Goal: Information Seeking & Learning: Check status

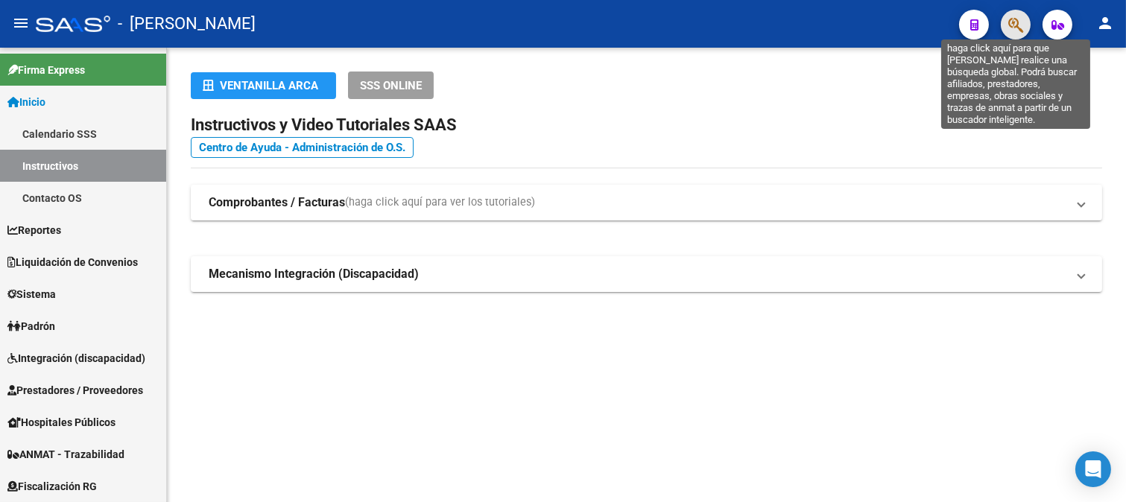
click at [1019, 25] on icon "button" at bounding box center [1015, 24] width 15 height 17
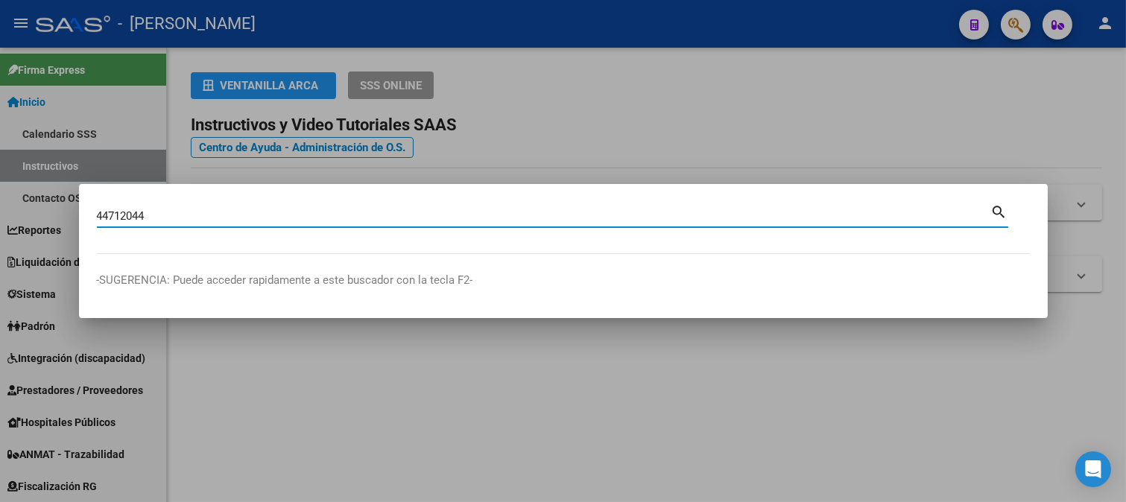
type input "44712044"
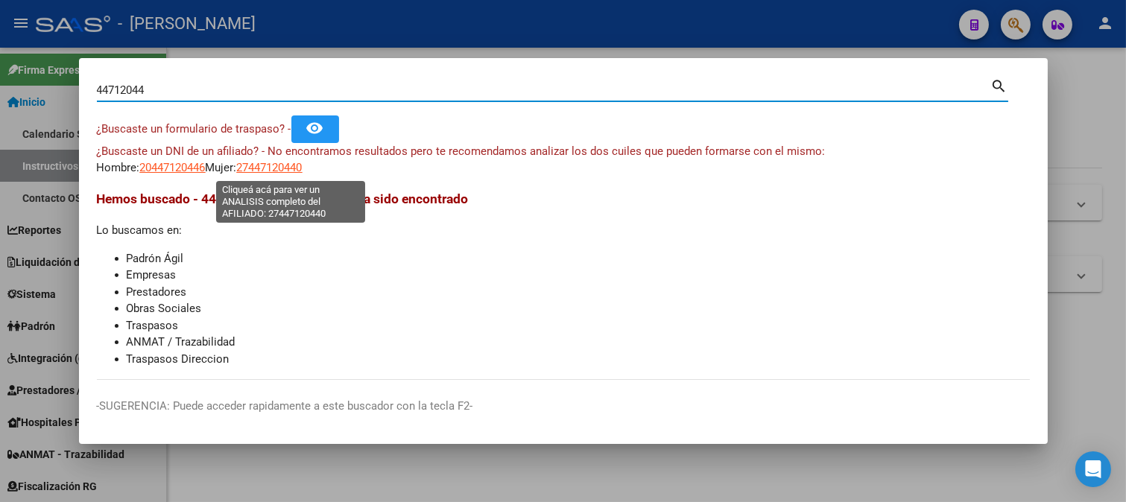
click at [303, 167] on span "27447120440" at bounding box center [270, 167] width 66 height 13
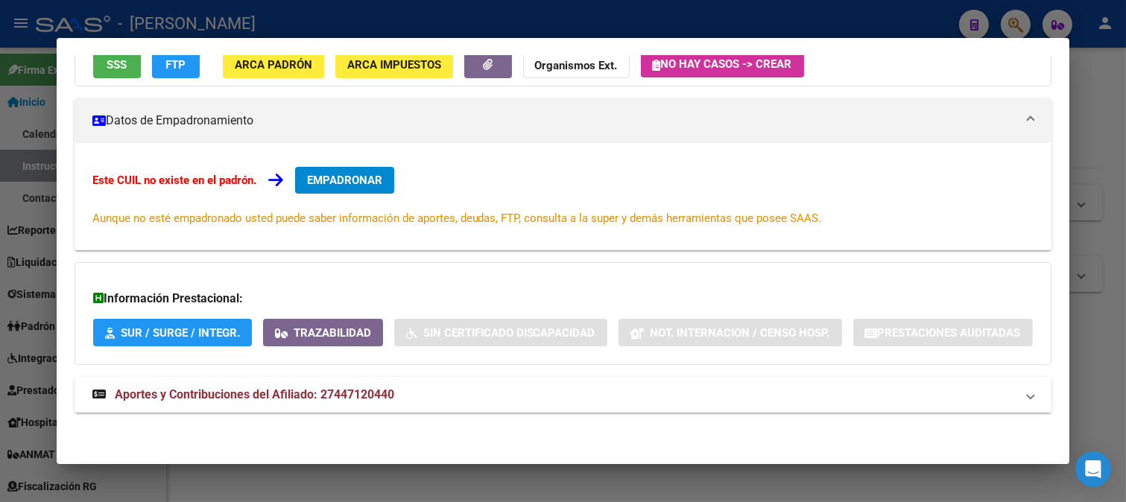
click at [431, 388] on mat-panel-title "Aportes y Contribuciones del Afiliado: 27447120440" at bounding box center [554, 395] width 924 height 18
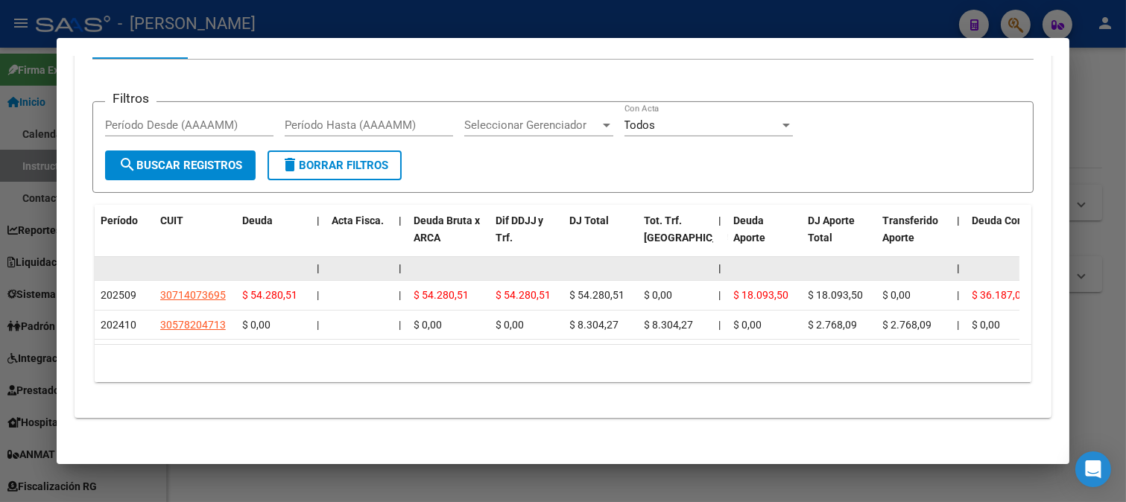
scroll to position [614, 0]
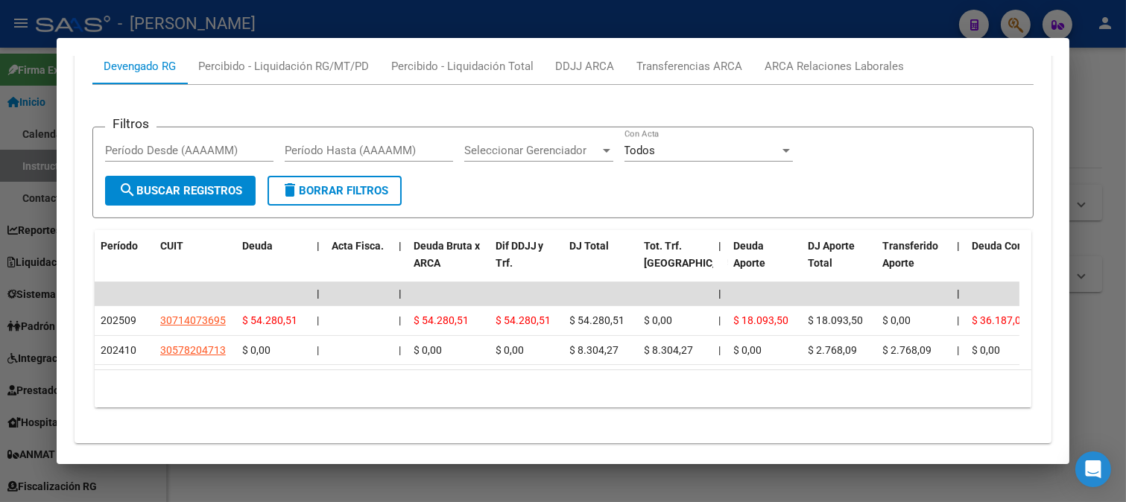
click at [803, 124] on div "Filtros Período Desde (AAAAMM) Período Hasta (AAAAMM) Seleccionar Gerenciador S…" at bounding box center [563, 252] width 942 height 335
click at [823, 75] on div "ARCA Relaciones Laborales" at bounding box center [834, 66] width 139 height 16
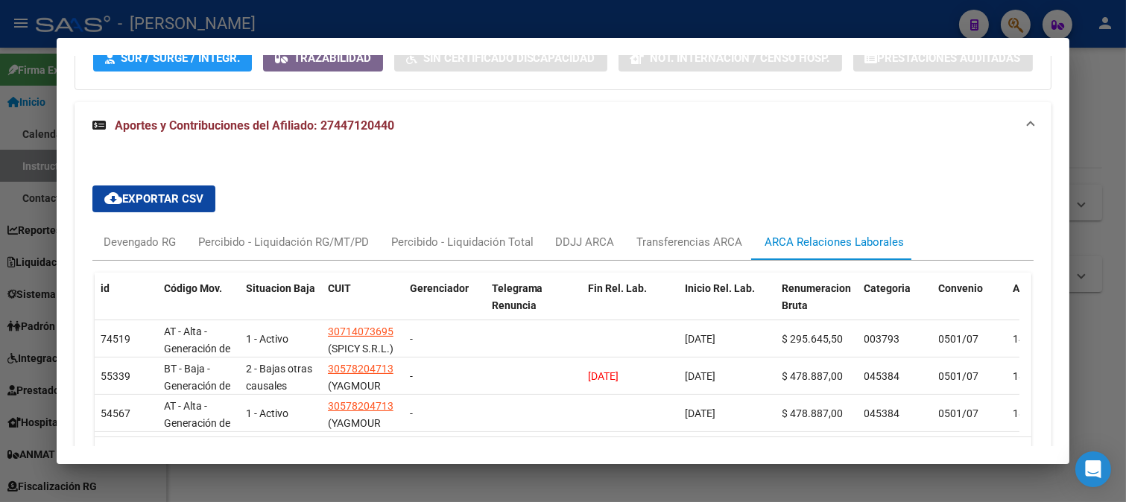
scroll to position [508, 0]
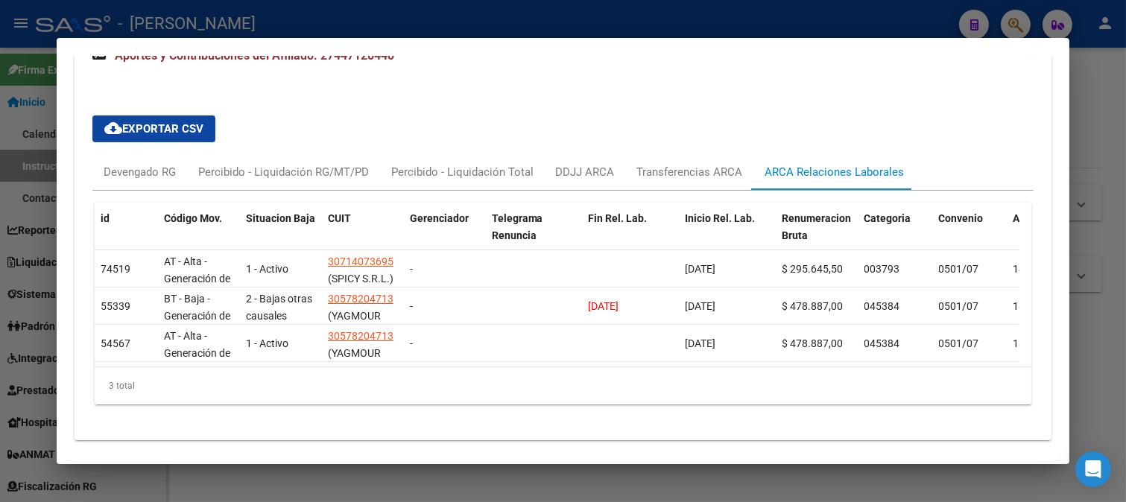
click at [700, 27] on div at bounding box center [563, 251] width 1126 height 502
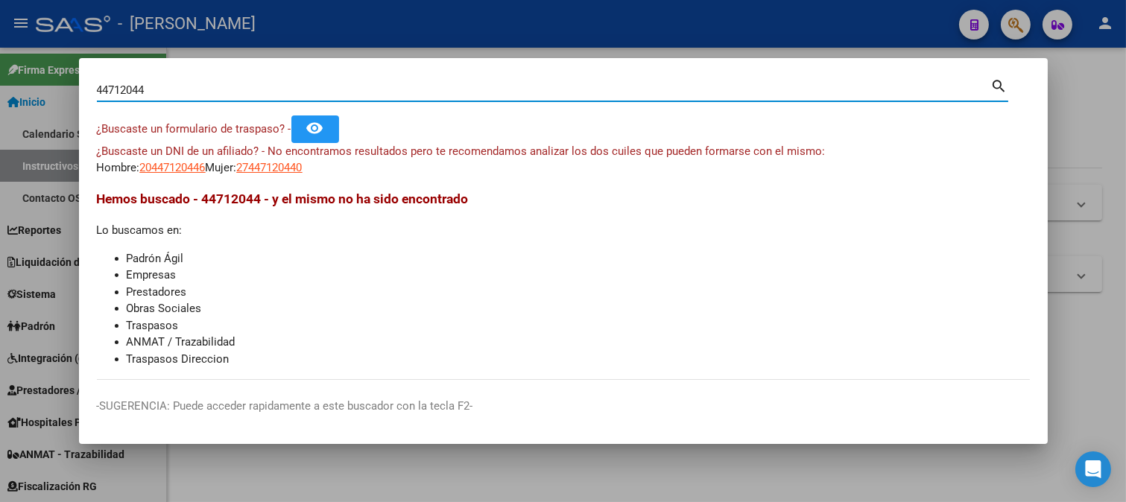
click at [247, 87] on input "44712044" at bounding box center [544, 89] width 894 height 13
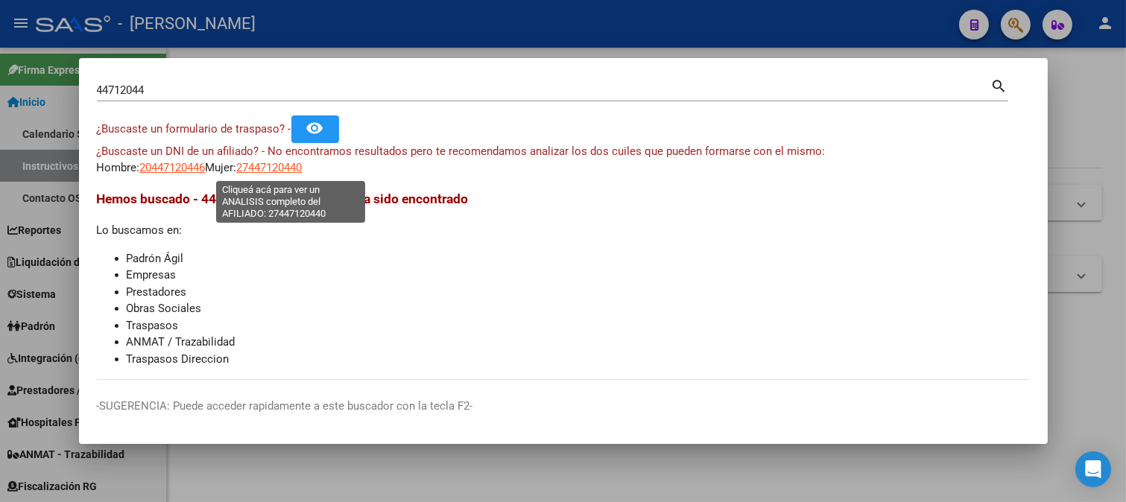
click at [279, 165] on span "27447120440" at bounding box center [270, 167] width 66 height 13
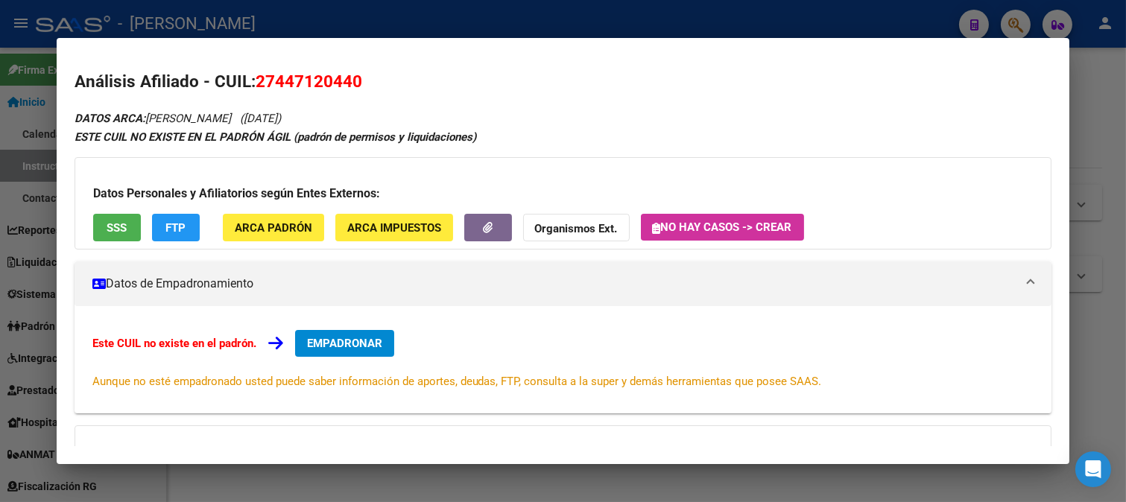
drag, startPoint x: 274, startPoint y: 84, endPoint x: 352, endPoint y: 83, distance: 78.3
click at [352, 83] on span "27447120440" at bounding box center [309, 81] width 107 height 19
copy span "44712044"
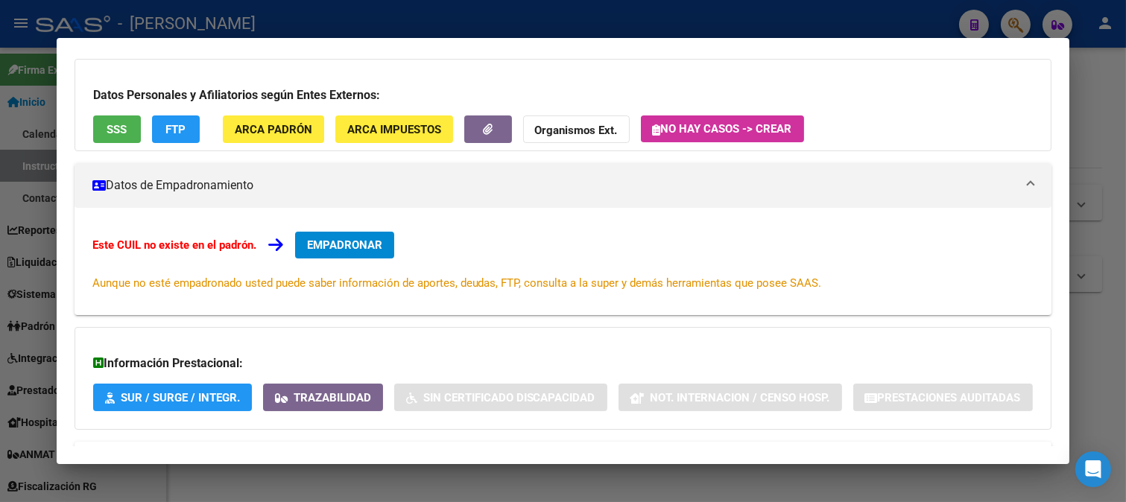
scroll to position [203, 0]
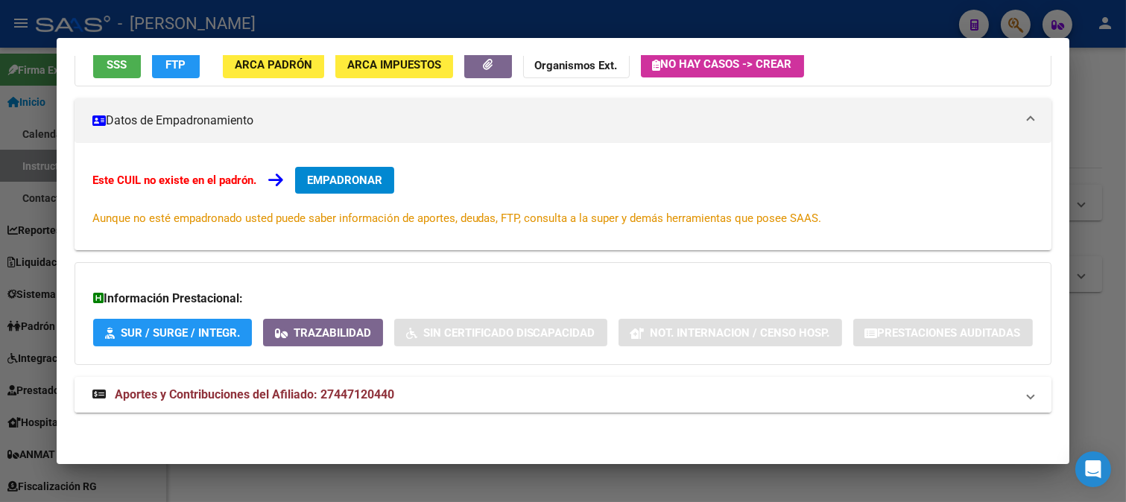
click at [338, 393] on span "Aportes y Contribuciones del Afiliado: 27447120440" at bounding box center [254, 394] width 279 height 14
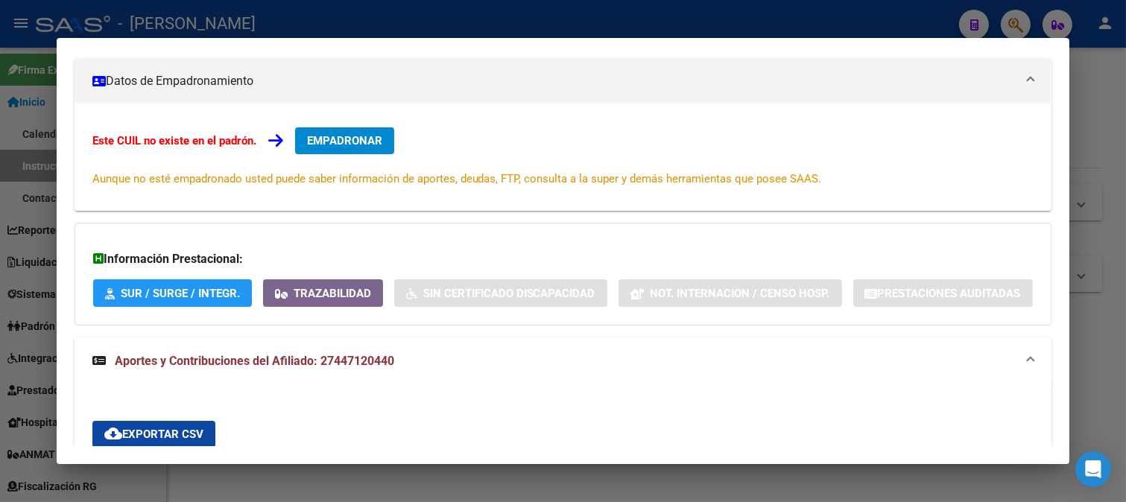
scroll to position [538, 0]
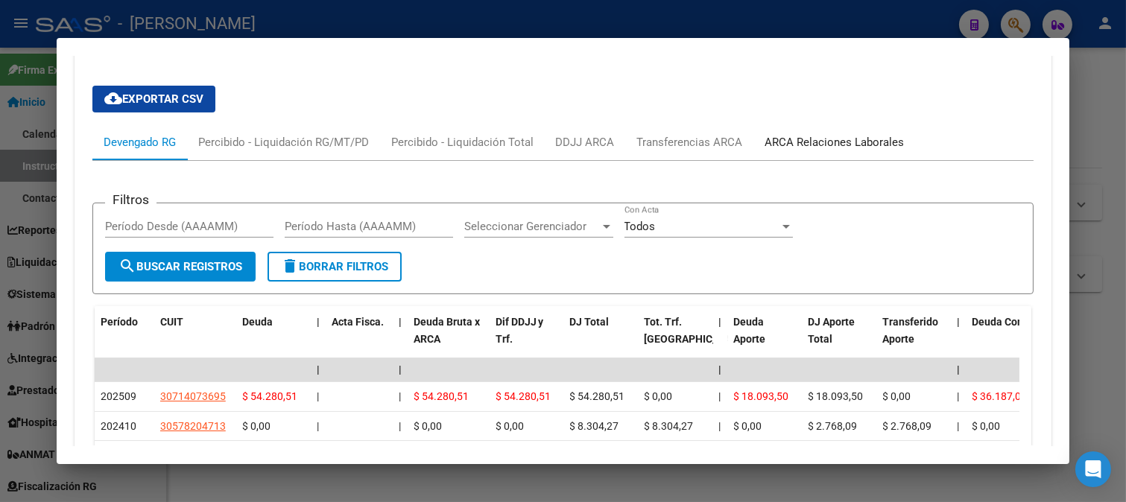
click at [788, 160] on div "ARCA Relaciones Laborales" at bounding box center [835, 142] width 162 height 36
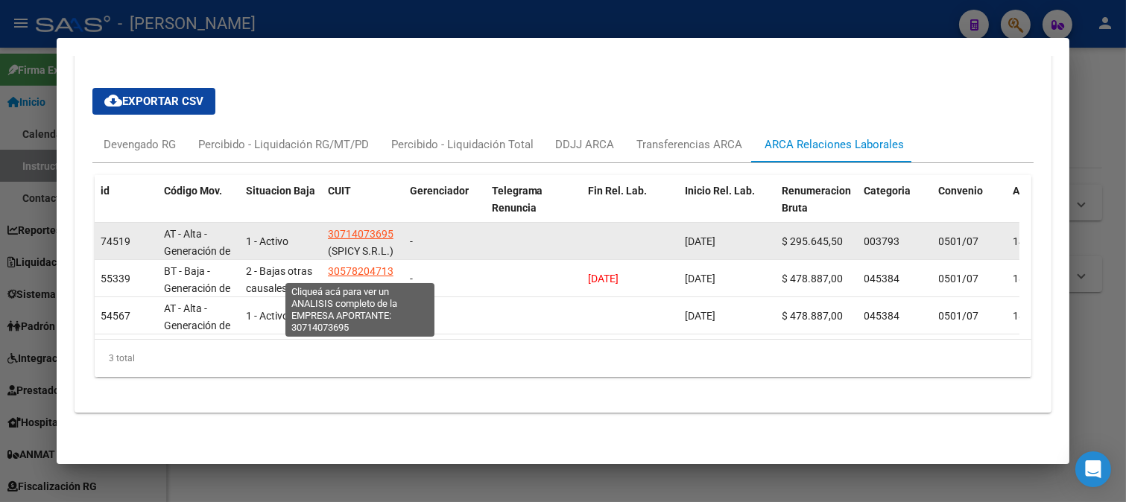
click at [364, 240] on span "30714073695" at bounding box center [361, 234] width 66 height 12
type textarea "30714073695"
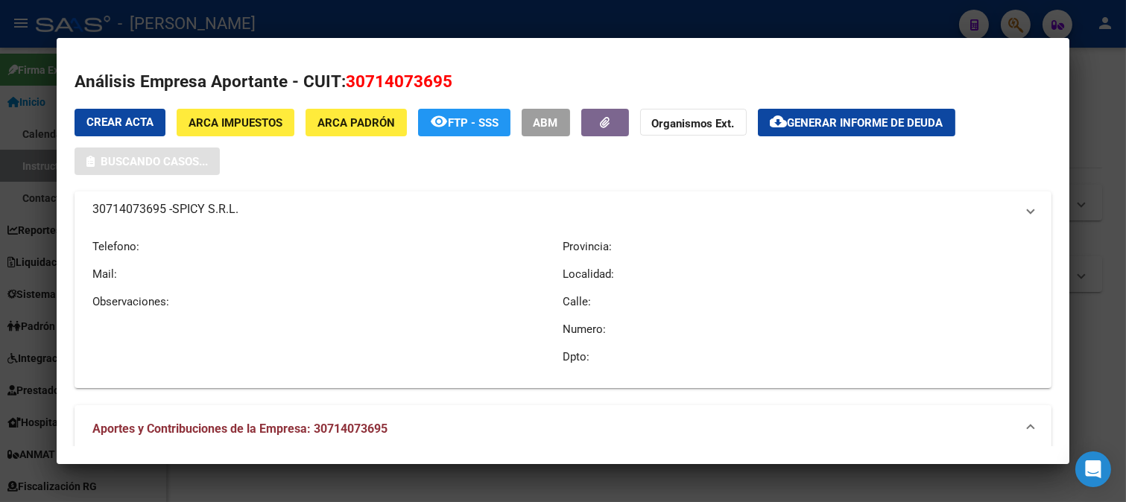
click at [410, 86] on span "30714073695" at bounding box center [399, 81] width 107 height 19
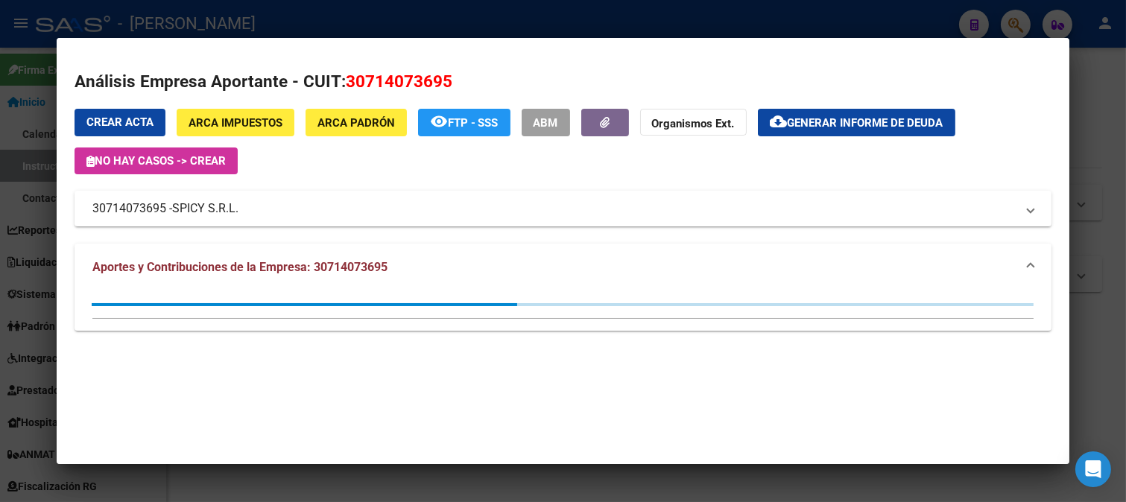
click at [410, 86] on span "30714073695" at bounding box center [399, 81] width 107 height 19
copy span "30714073695"
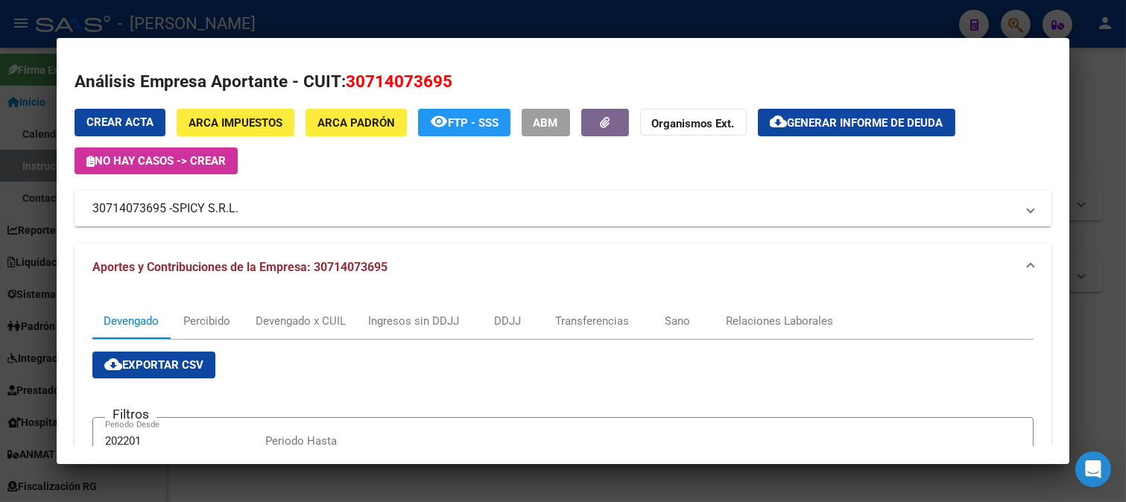
click at [0, 271] on div at bounding box center [563, 251] width 1126 height 502
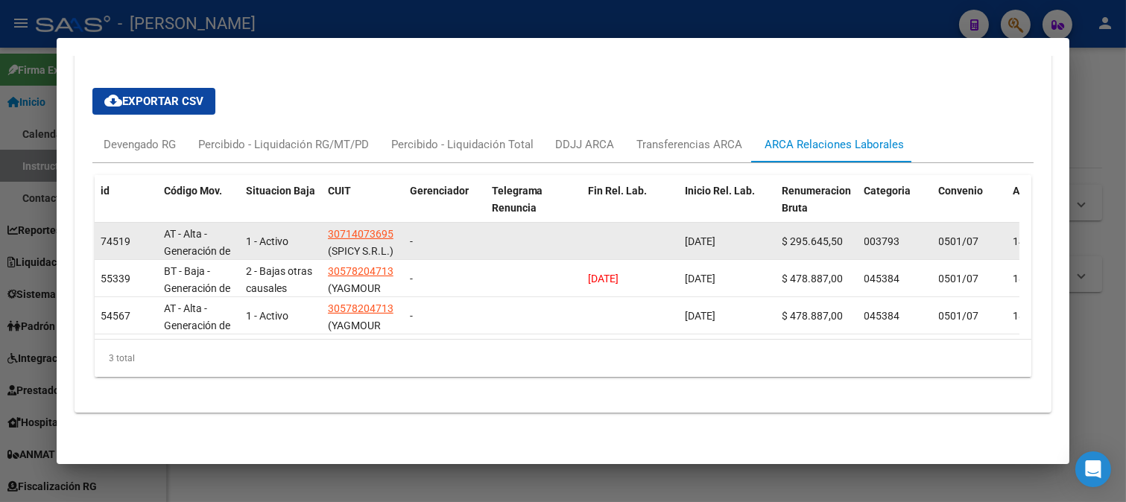
click at [716, 247] on span "12/09/2025" at bounding box center [701, 241] width 31 height 12
copy span "12/09/2025"
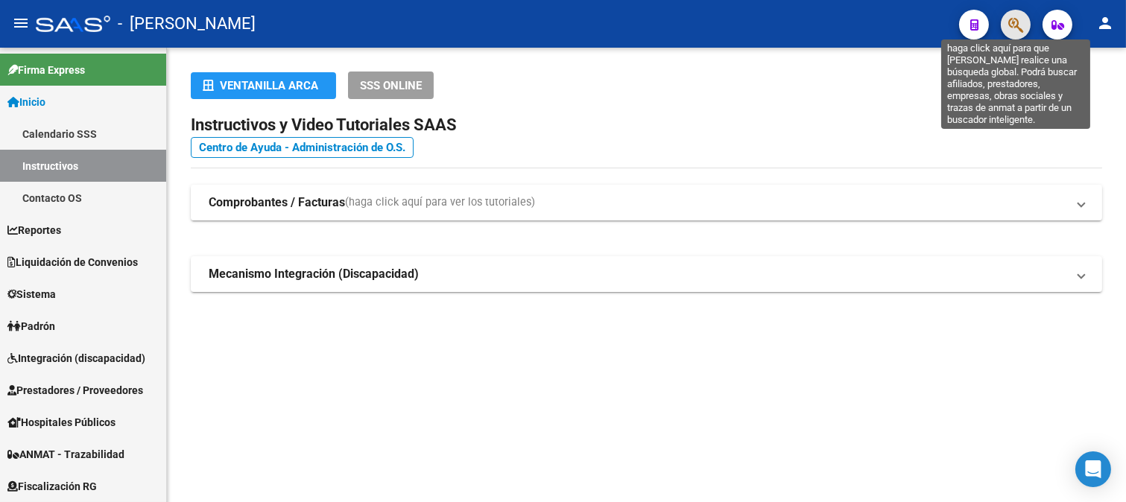
click at [1010, 18] on icon "button" at bounding box center [1015, 24] width 15 height 17
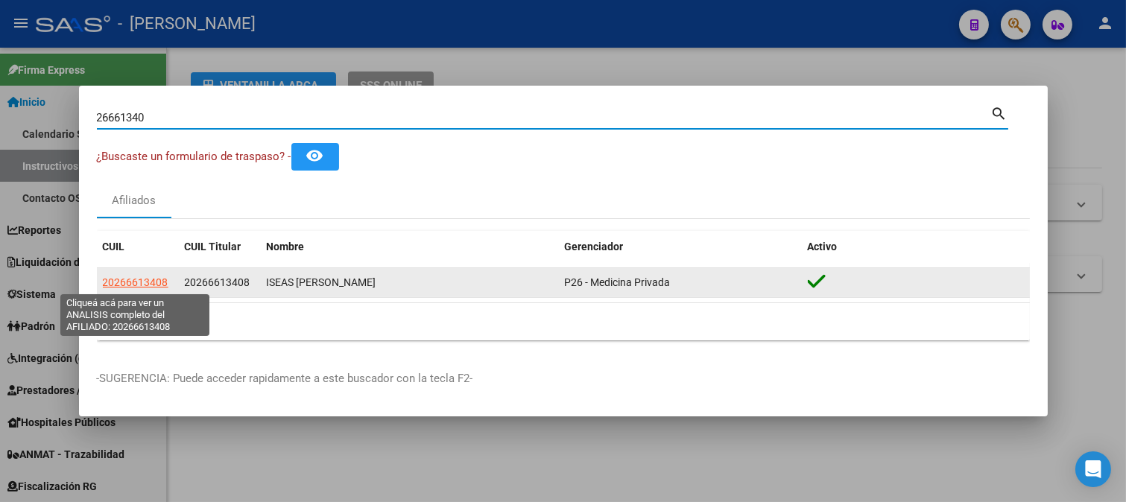
click at [137, 278] on span "20266613408" at bounding box center [136, 282] width 66 height 12
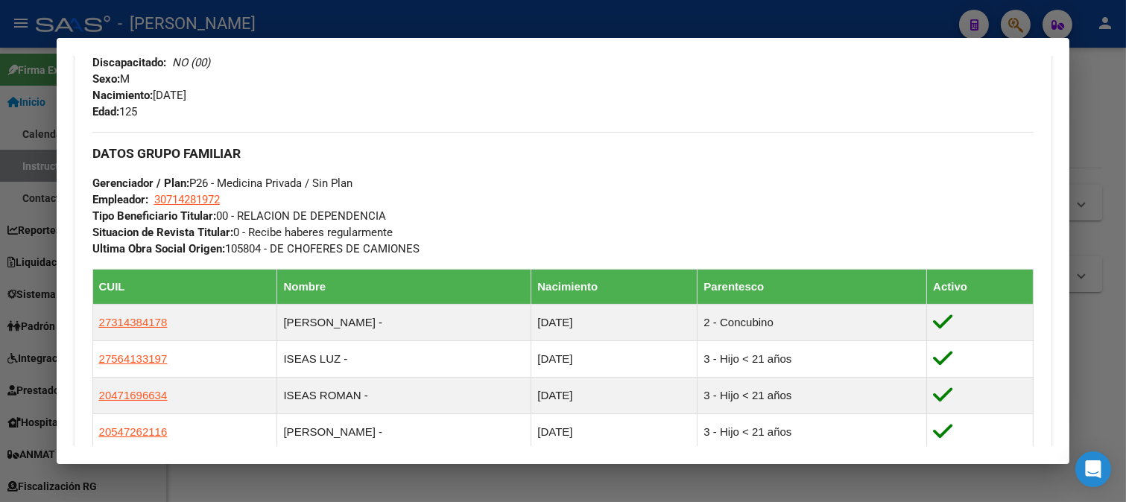
scroll to position [636, 0]
drag, startPoint x: 634, startPoint y: 20, endPoint x: 601, endPoint y: 45, distance: 41.6
click at [633, 20] on div at bounding box center [563, 251] width 1126 height 502
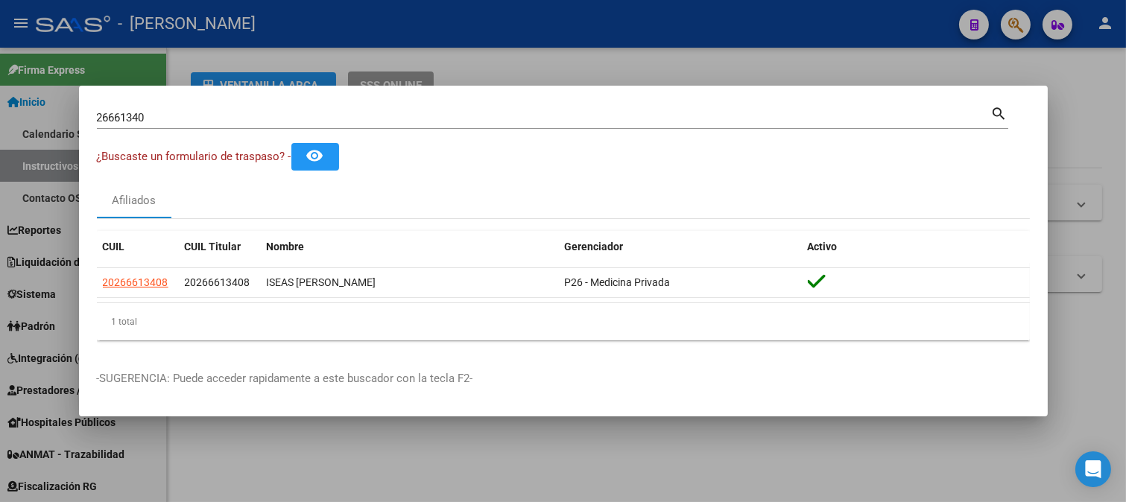
click at [247, 112] on input "26661340" at bounding box center [544, 117] width 894 height 13
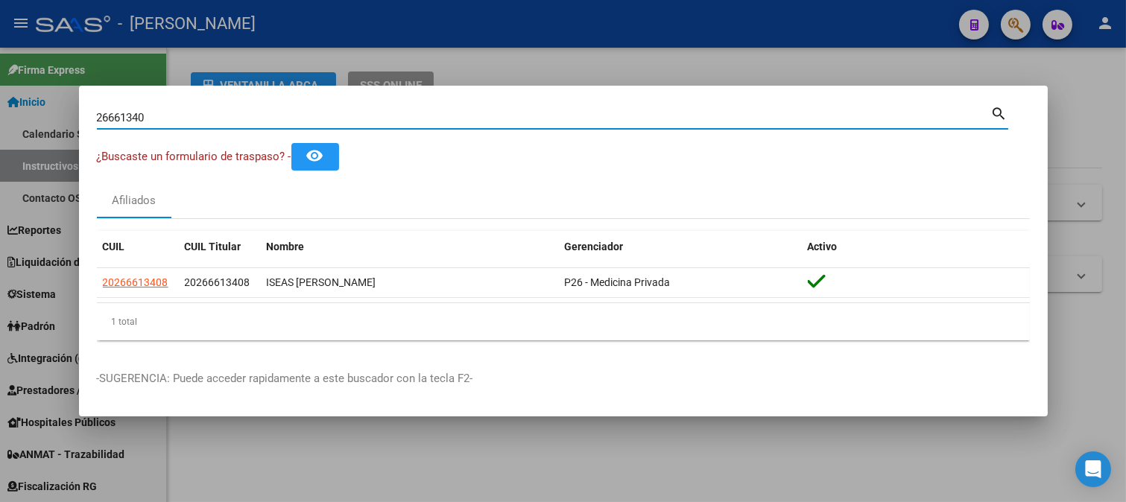
click at [234, 117] on input "26661340" at bounding box center [544, 117] width 894 height 13
paste input "7415374572"
type input "27415374572"
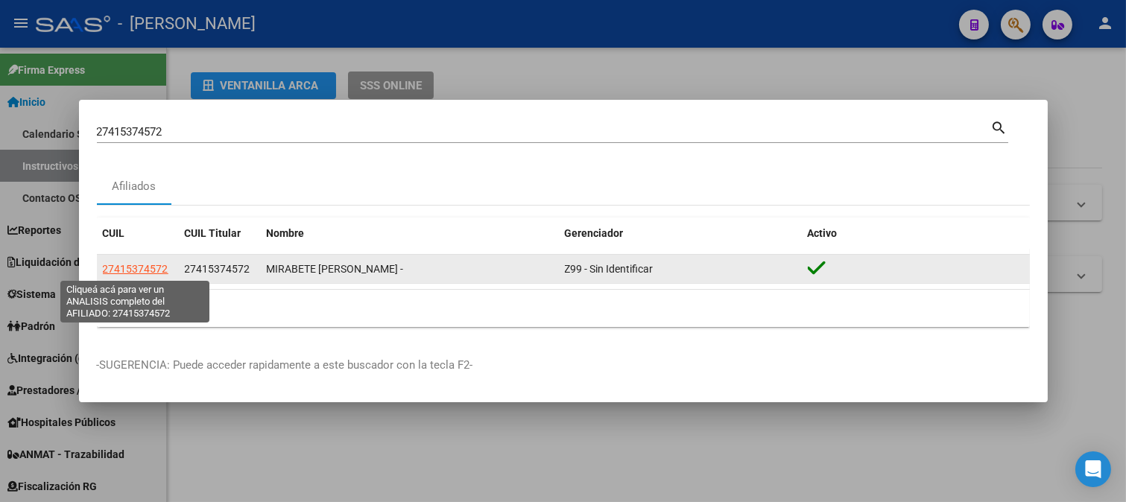
click at [156, 268] on span "27415374572" at bounding box center [136, 269] width 66 height 12
type textarea "27415374572"
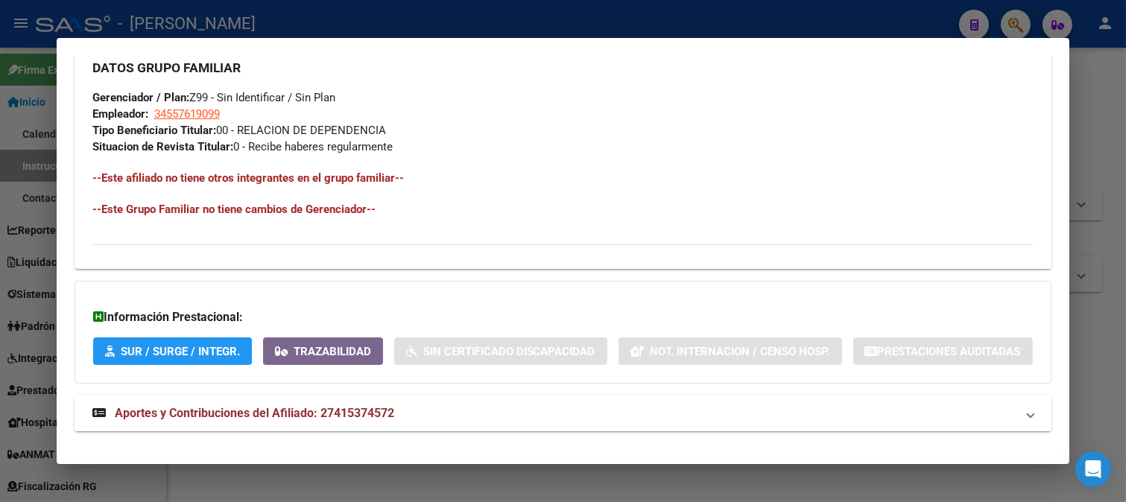
scroll to position [780, 0]
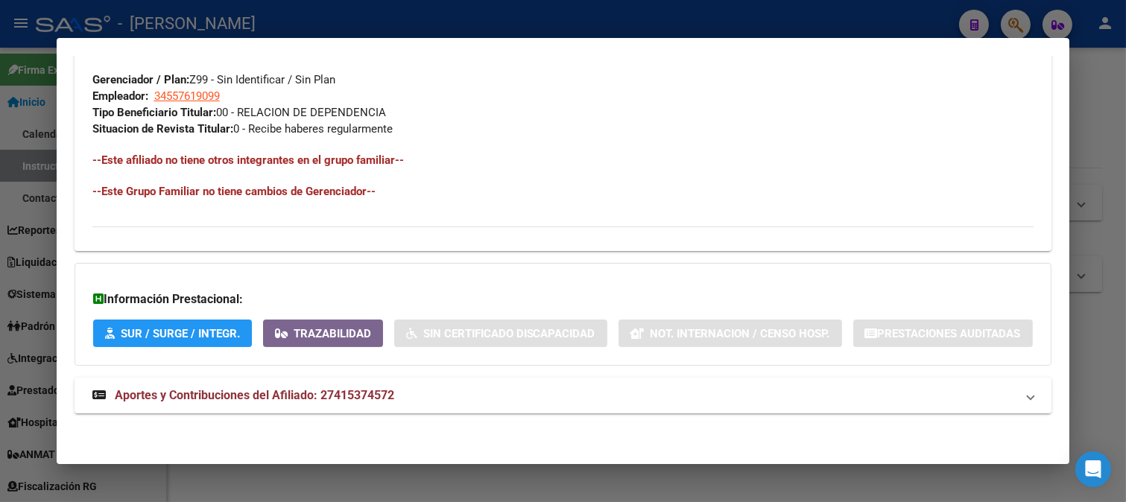
click at [519, 382] on mat-expansion-panel-header "Aportes y Contribuciones del Afiliado: 27415374572" at bounding box center [564, 396] width 978 height 36
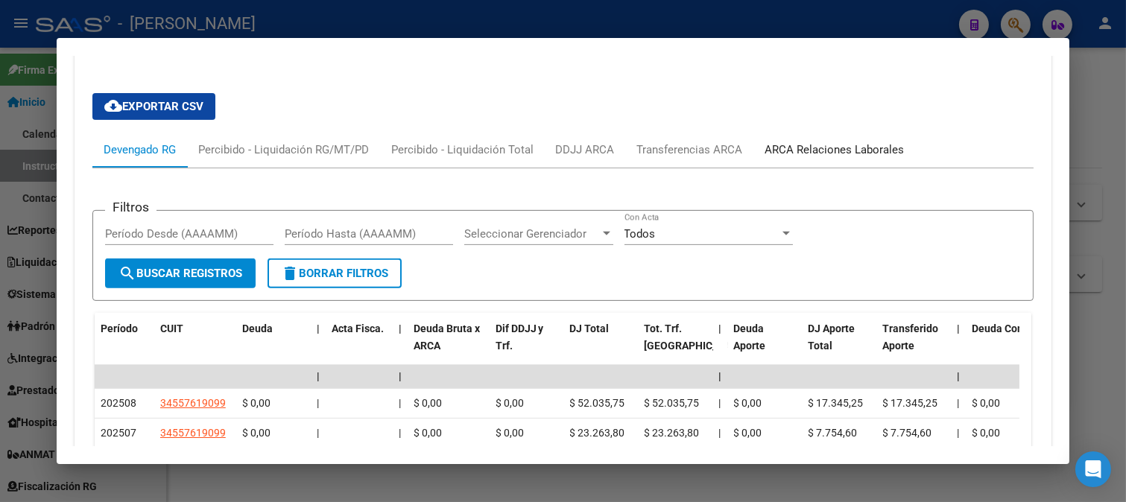
click at [817, 158] on div "ARCA Relaciones Laborales" at bounding box center [834, 150] width 139 height 16
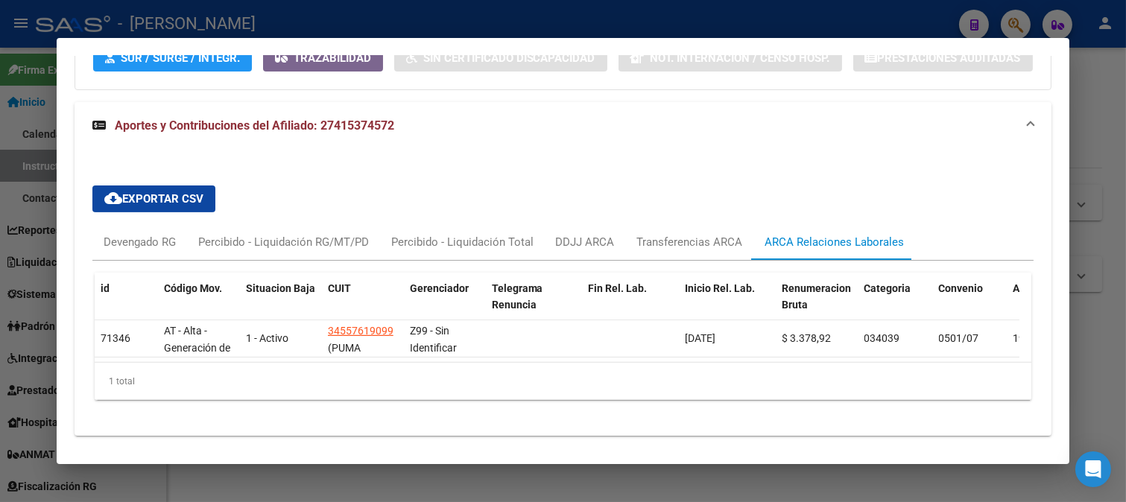
scroll to position [1091, 0]
